Goal: Information Seeking & Learning: Learn about a topic

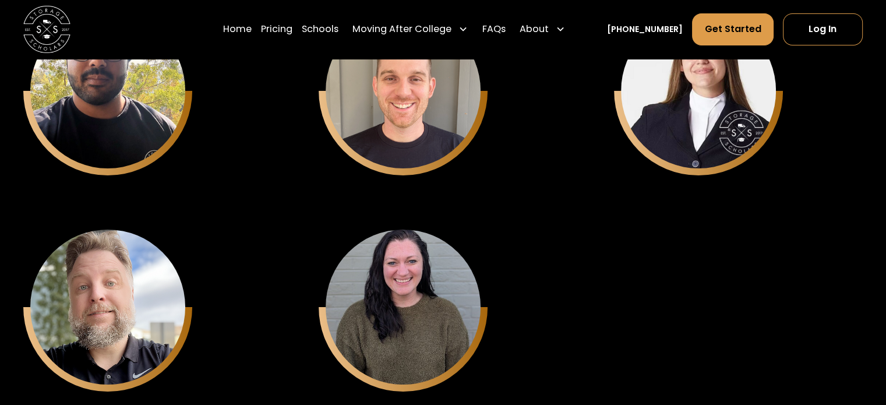
scroll to position [4196, 0]
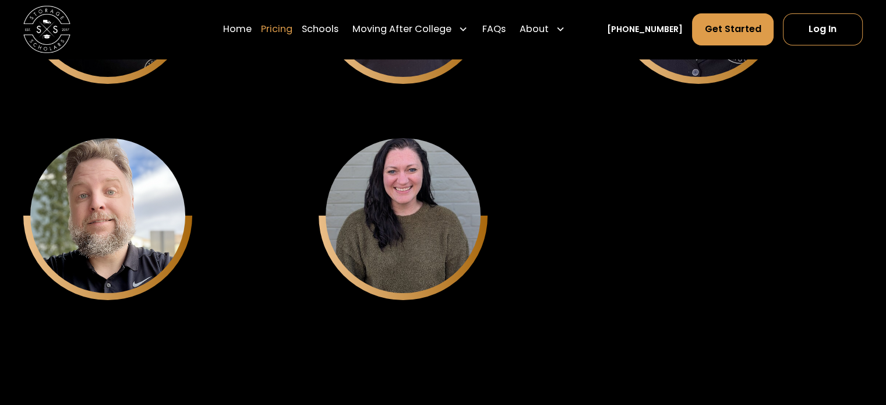
click at [288, 28] on link "Pricing" at bounding box center [276, 29] width 31 height 33
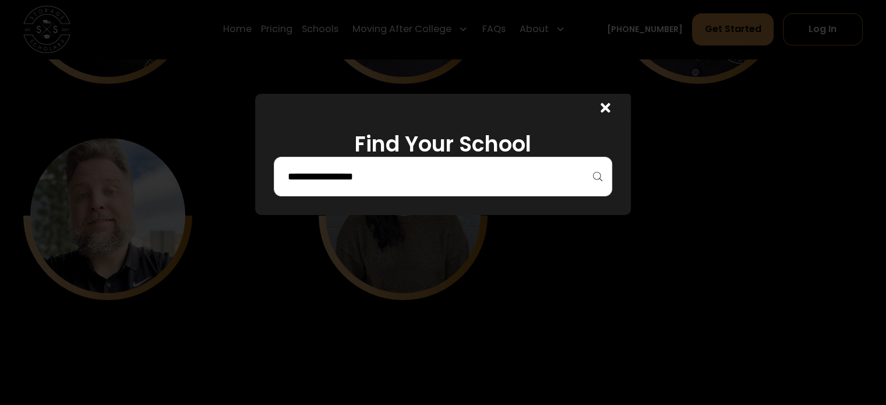
click at [422, 170] on input "search" at bounding box center [443, 177] width 314 height 20
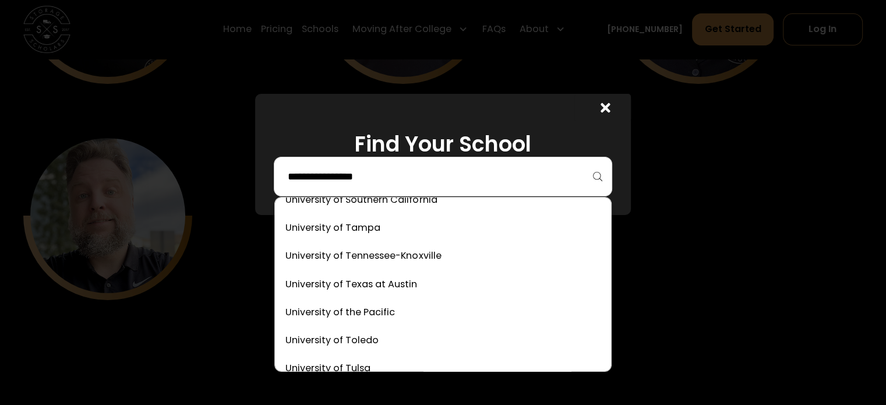
scroll to position [6585, 0]
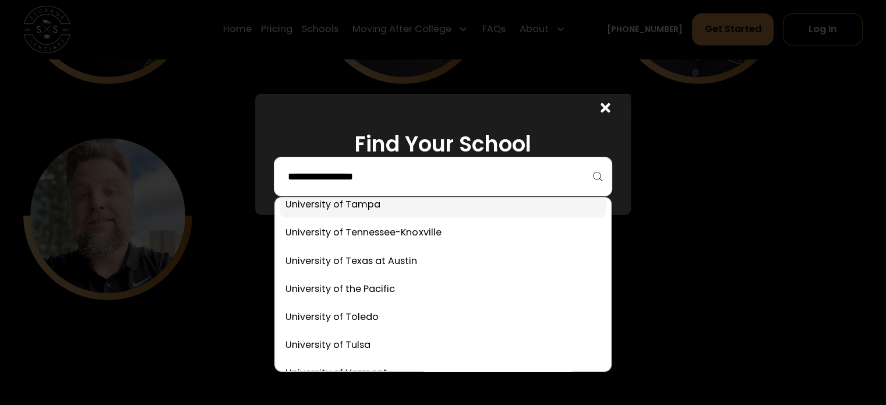
click at [366, 212] on link at bounding box center [443, 205] width 326 height 26
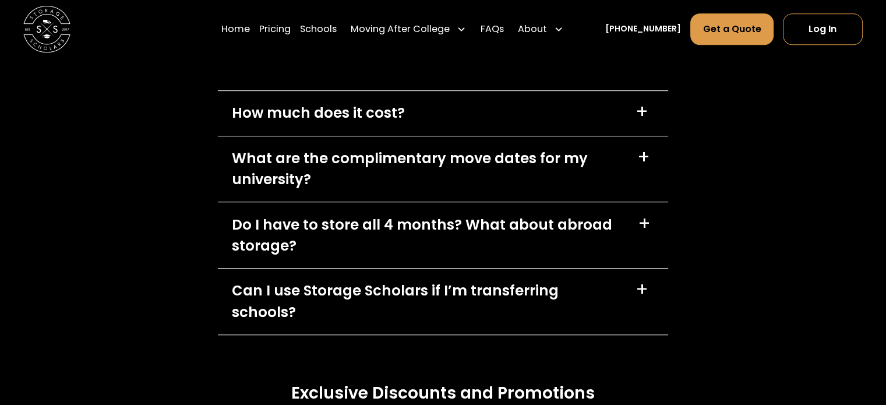
scroll to position [5221, 0]
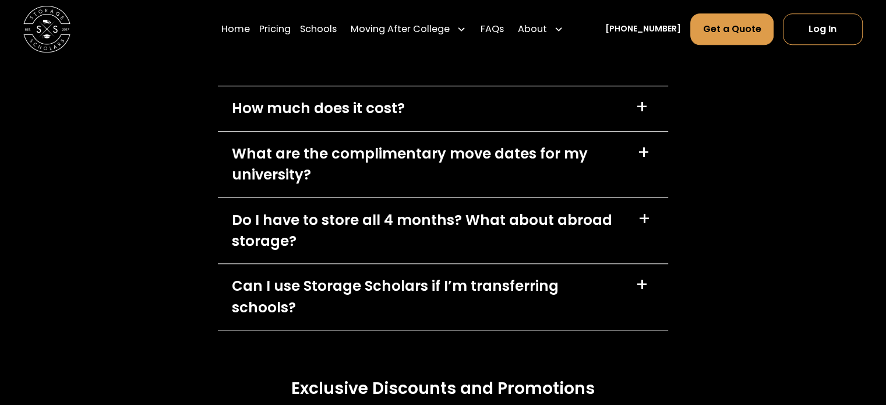
click at [233, 210] on div "Do I have to store all 4 months? What about abroad storage?" at bounding box center [428, 231] width 392 height 43
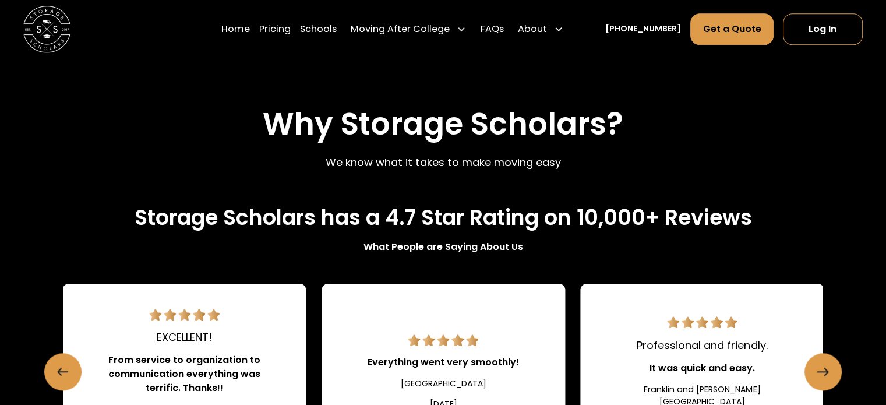
scroll to position [1224, 0]
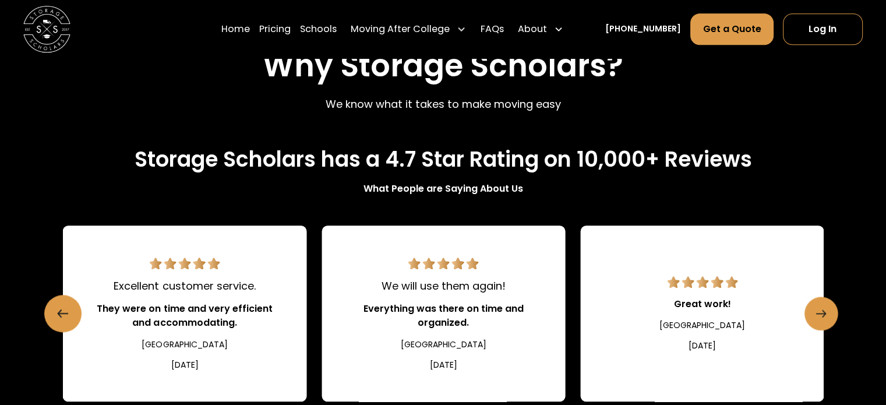
click at [820, 304] on icon "Next slide" at bounding box center [821, 313] width 10 height 19
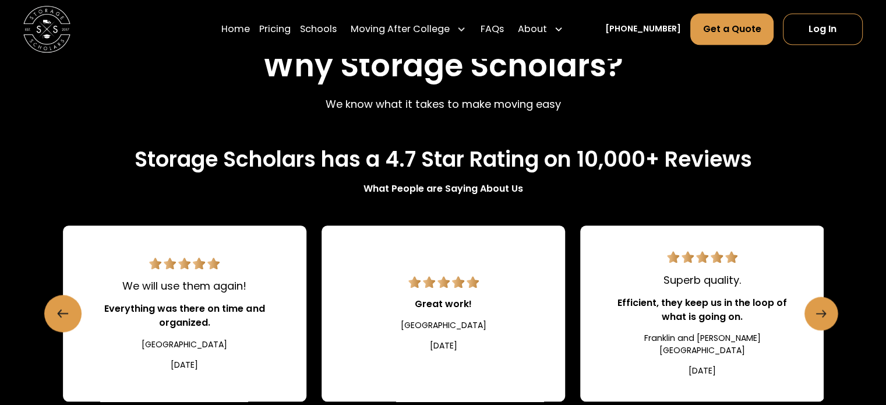
click at [814, 297] on link "Next slide" at bounding box center [822, 314] width 34 height 34
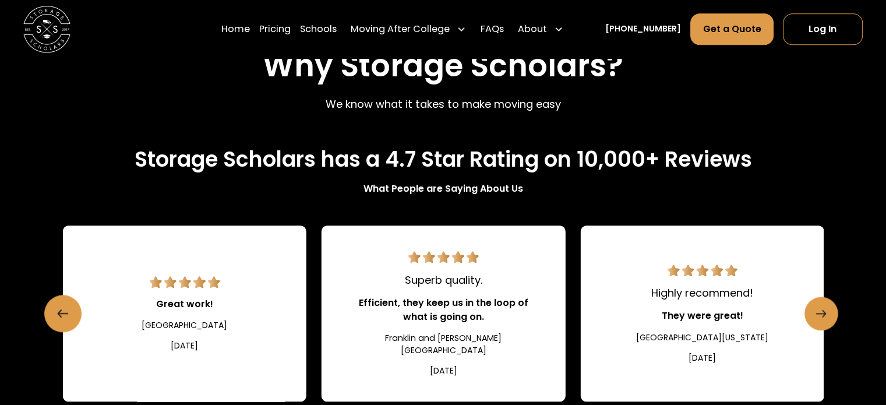
click at [814, 297] on link "Next slide" at bounding box center [822, 314] width 34 height 34
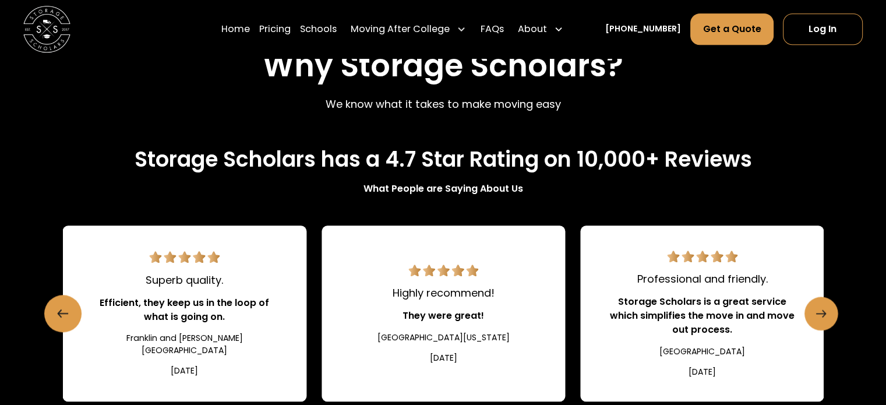
click at [814, 297] on link "Next slide" at bounding box center [822, 314] width 34 height 34
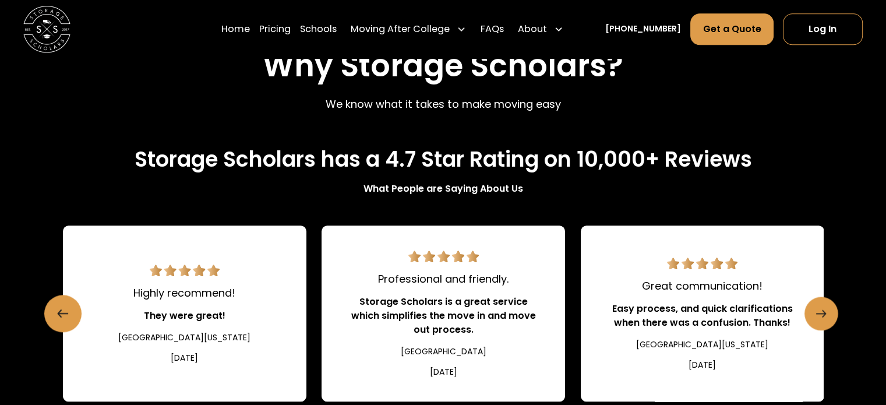
click at [814, 297] on link "Next slide" at bounding box center [822, 314] width 34 height 34
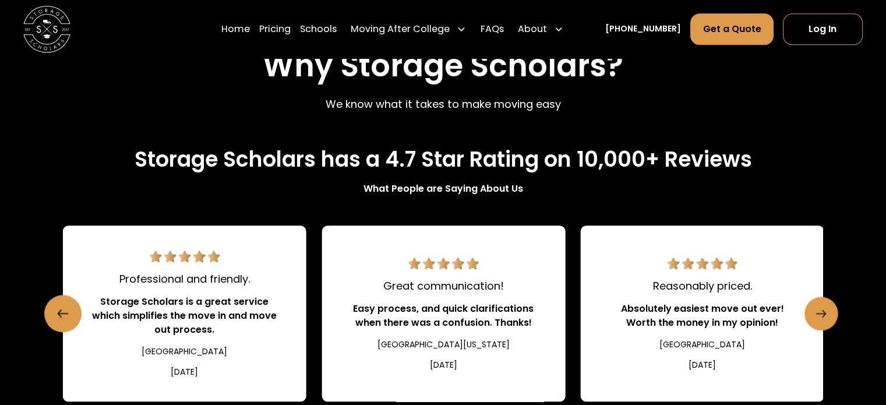
click at [818, 304] on icon "Next slide" at bounding box center [821, 313] width 10 height 19
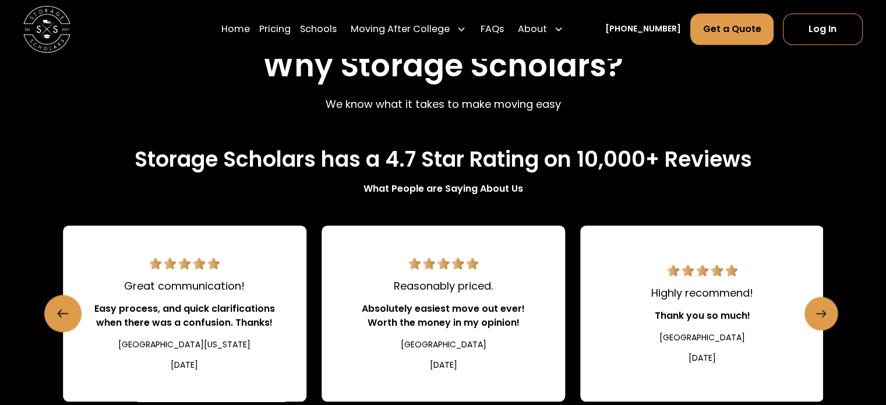
click at [819, 304] on icon "Next slide" at bounding box center [821, 313] width 10 height 19
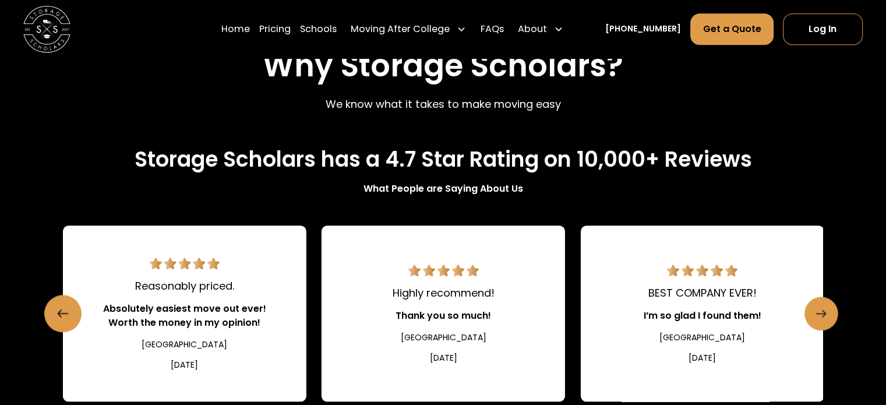
click at [819, 304] on icon "Next slide" at bounding box center [821, 313] width 10 height 19
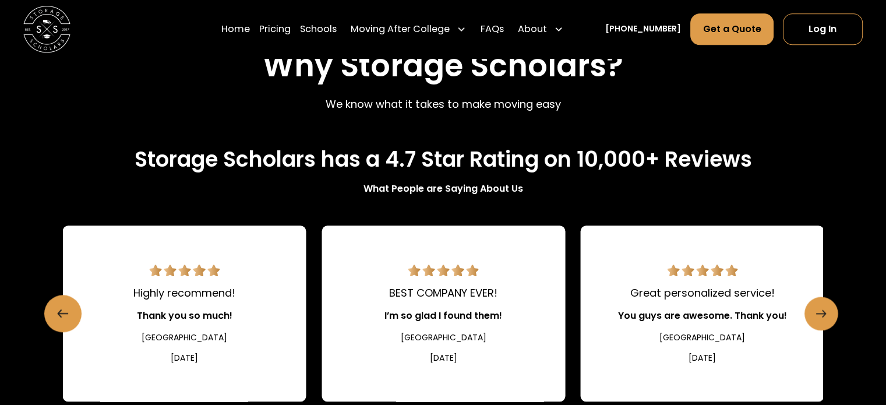
click at [819, 304] on icon "Next slide" at bounding box center [821, 313] width 10 height 19
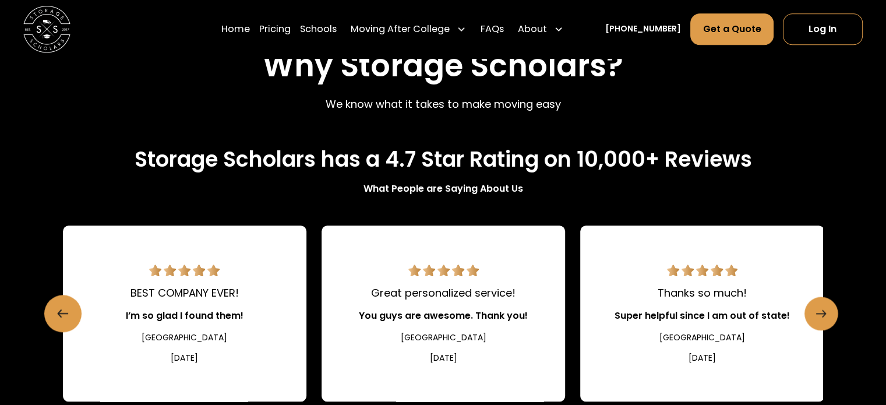
click at [819, 304] on icon "Next slide" at bounding box center [821, 313] width 10 height 19
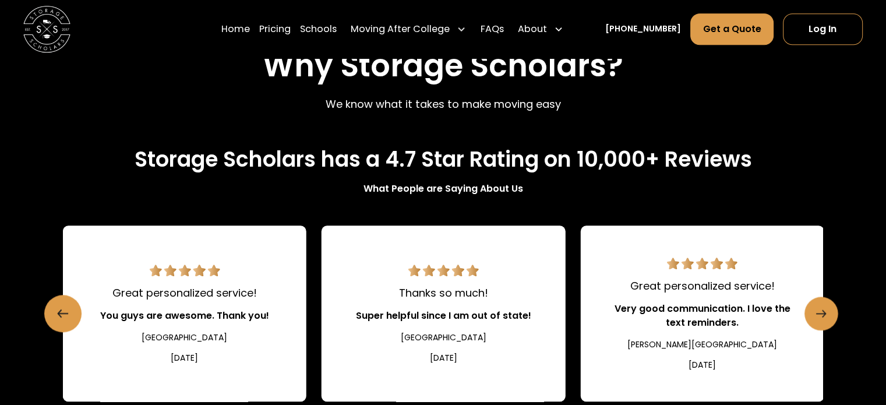
click at [819, 304] on icon "Next slide" at bounding box center [821, 313] width 10 height 19
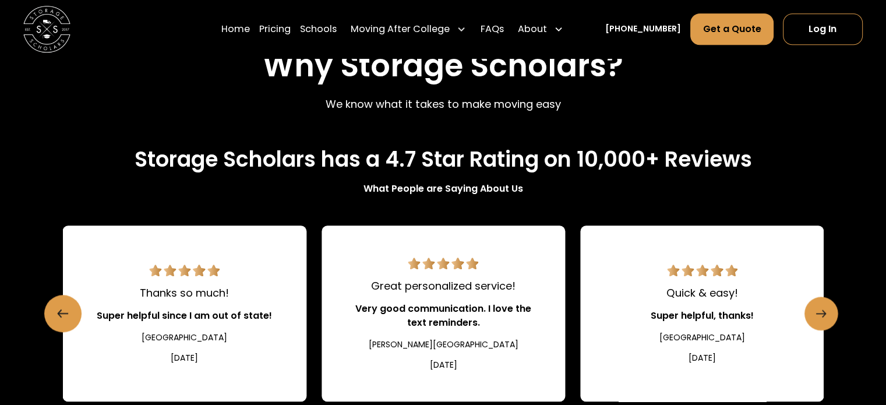
click at [819, 304] on icon "Next slide" at bounding box center [821, 313] width 10 height 19
